Goal: Task Accomplishment & Management: Use online tool/utility

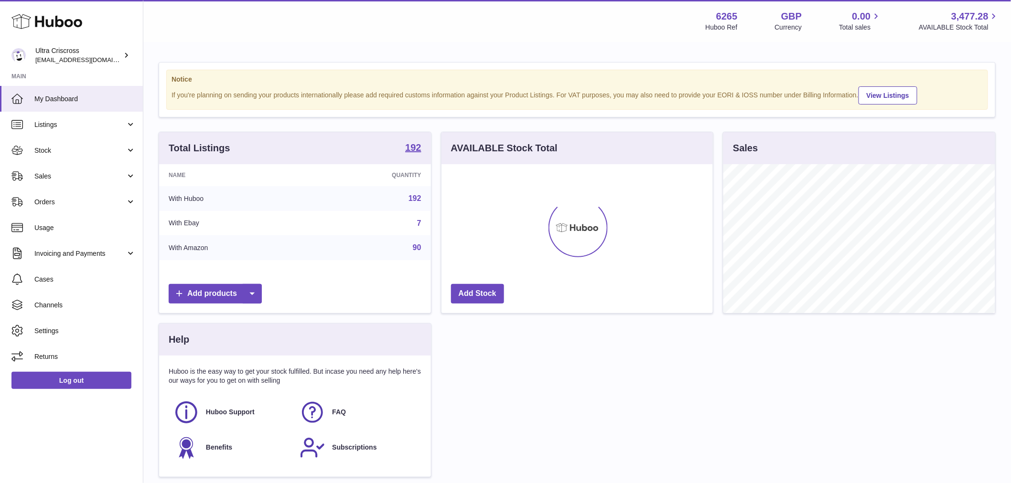
scroll to position [149, 271]
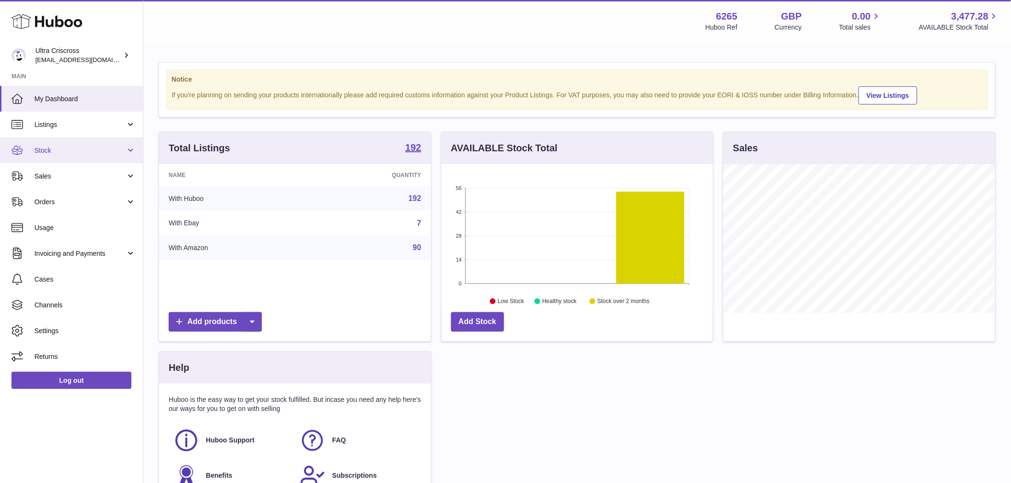
click at [67, 152] on span "Stock" at bounding box center [79, 150] width 91 height 9
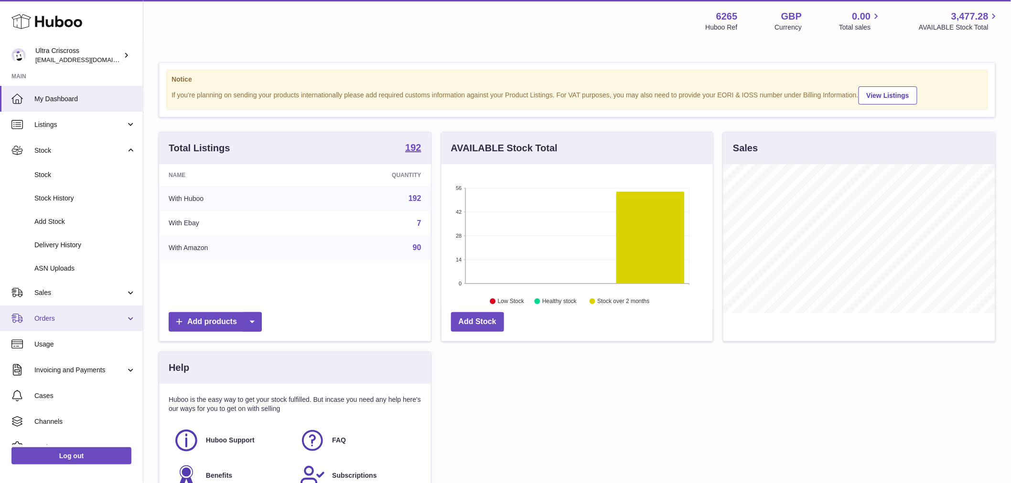
click at [63, 298] on link "Sales" at bounding box center [71, 293] width 143 height 26
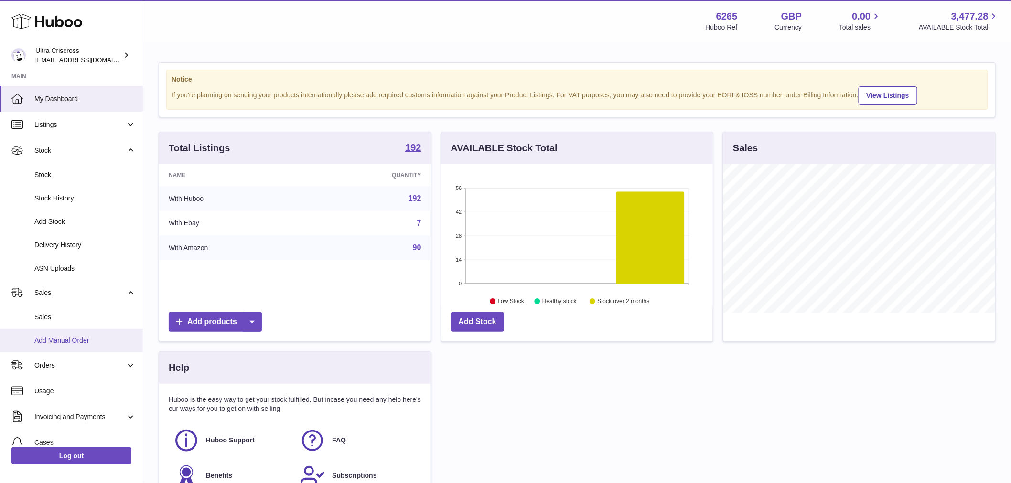
click at [85, 338] on span "Add Manual Order" at bounding box center [84, 340] width 101 height 9
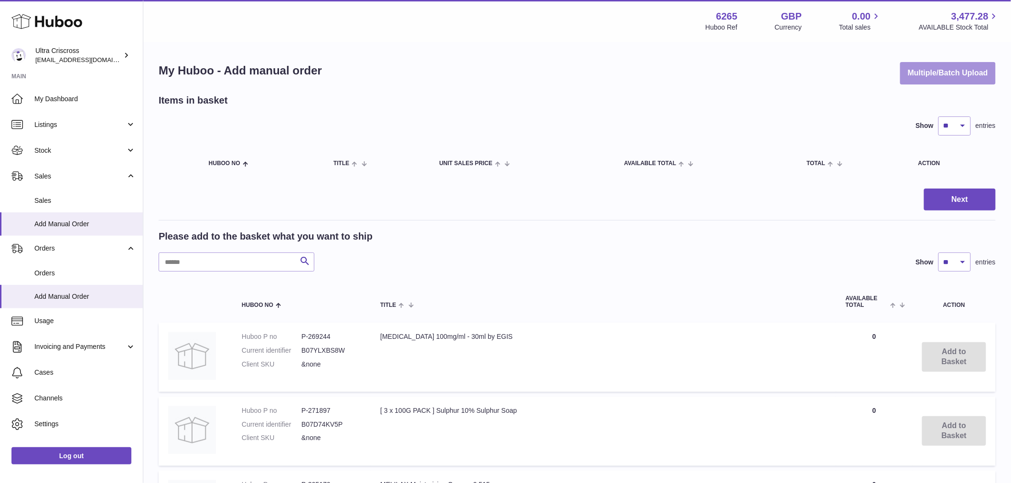
click at [900, 71] on button "Multiple/Batch Upload" at bounding box center [948, 73] width 96 height 22
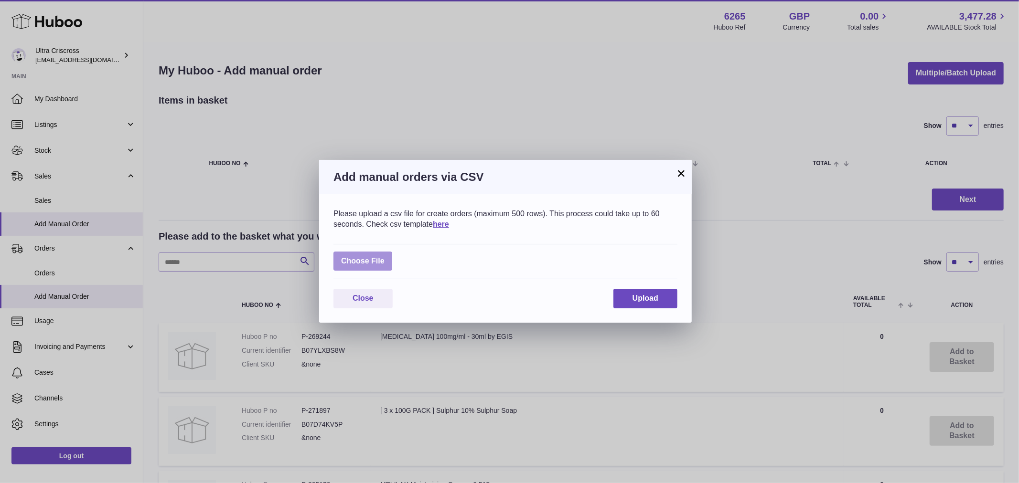
click at [370, 260] on label at bounding box center [362, 262] width 59 height 20
click at [384, 257] on input "file" at bounding box center [384, 256] width 0 height 0
type input "**********"
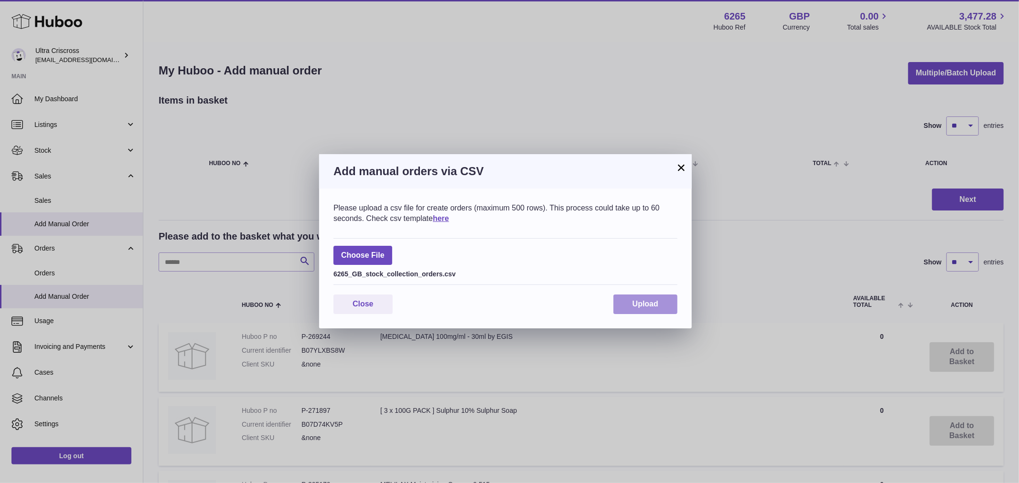
click at [621, 297] on button "Upload" at bounding box center [645, 305] width 64 height 20
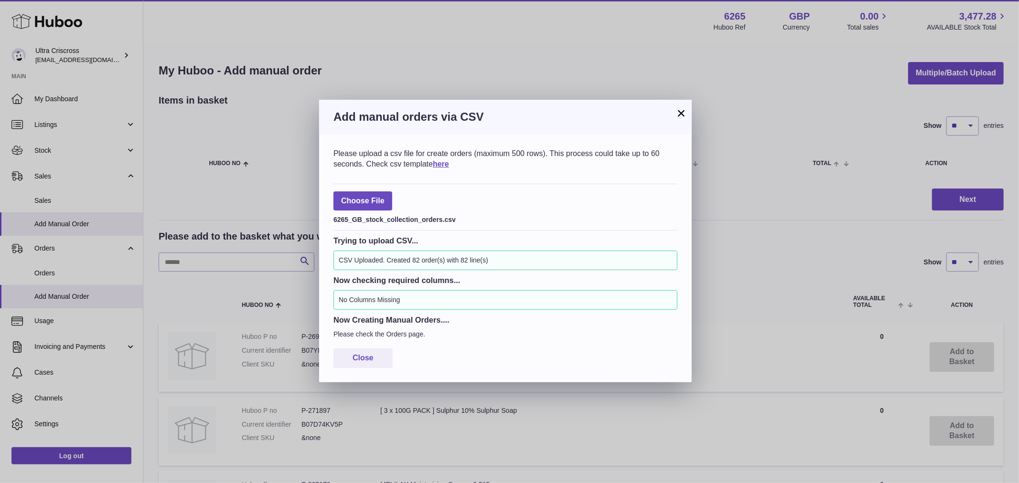
click at [364, 347] on div "Please upload a csv file for create orders (maximum 500 rows). This process cou…" at bounding box center [505, 258] width 373 height 248
click at [365, 351] on button "Close" at bounding box center [362, 359] width 59 height 20
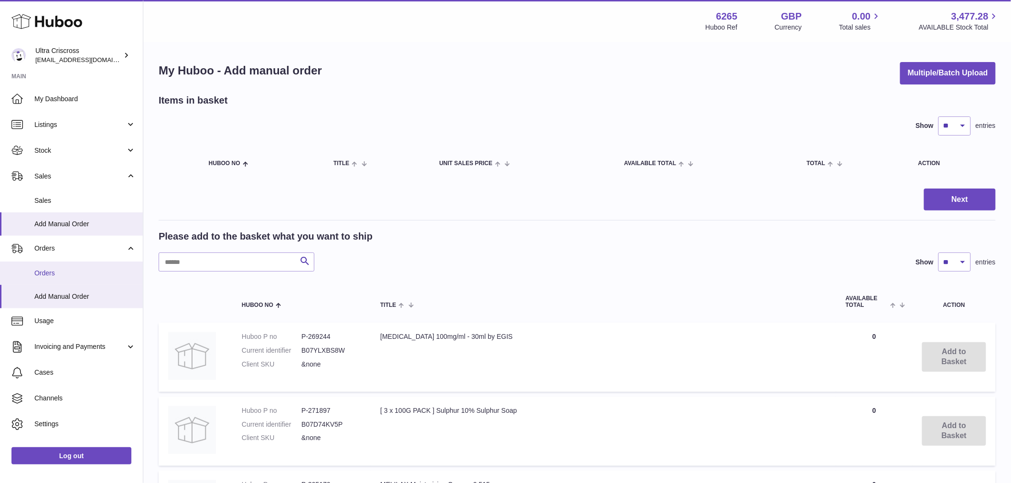
click at [48, 277] on span "Orders" at bounding box center [84, 273] width 101 height 9
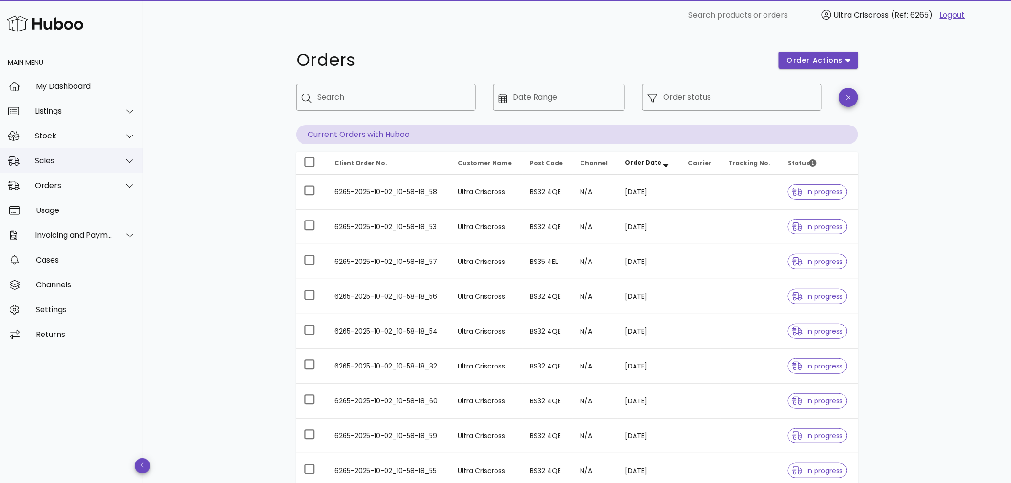
click at [53, 164] on div "Sales" at bounding box center [74, 160] width 78 height 9
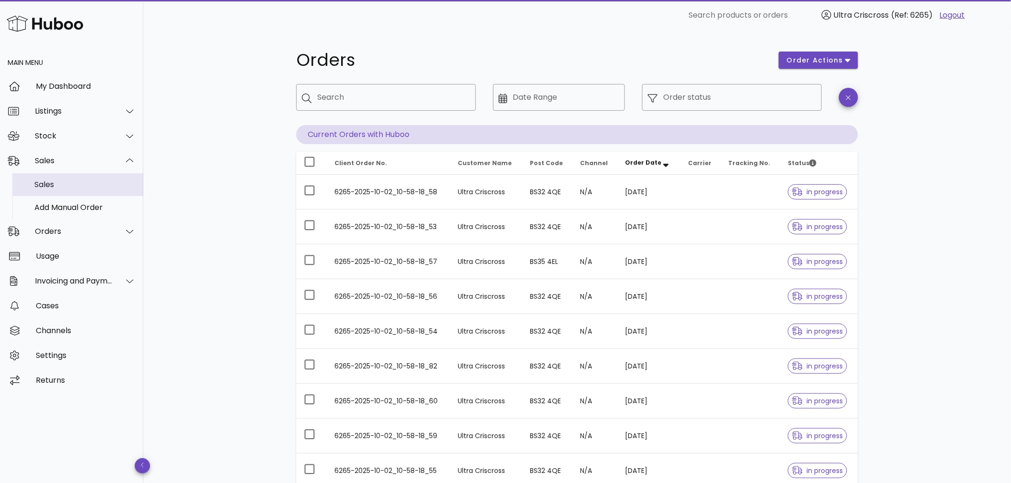
click at [61, 189] on div "Sales" at bounding box center [84, 184] width 101 height 21
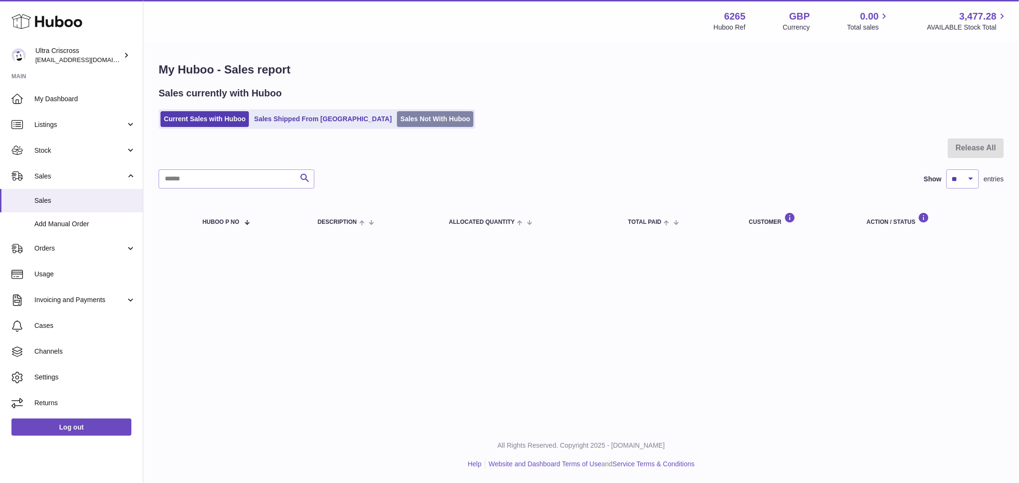
click at [397, 115] on link "Sales Not With Huboo" at bounding box center [435, 119] width 76 height 16
